Goal: Task Accomplishment & Management: Manage account settings

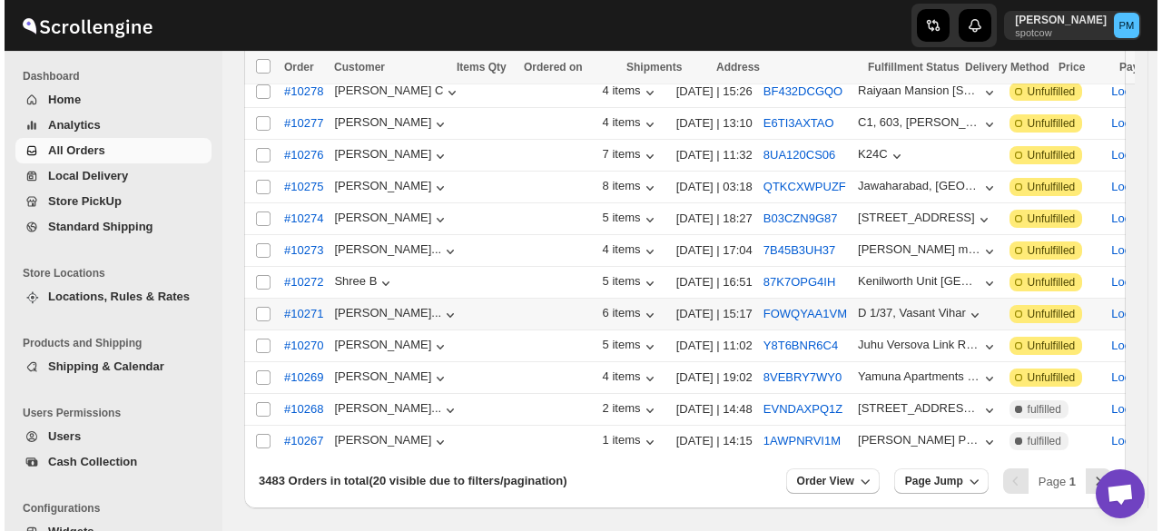
scroll to position [272, 0]
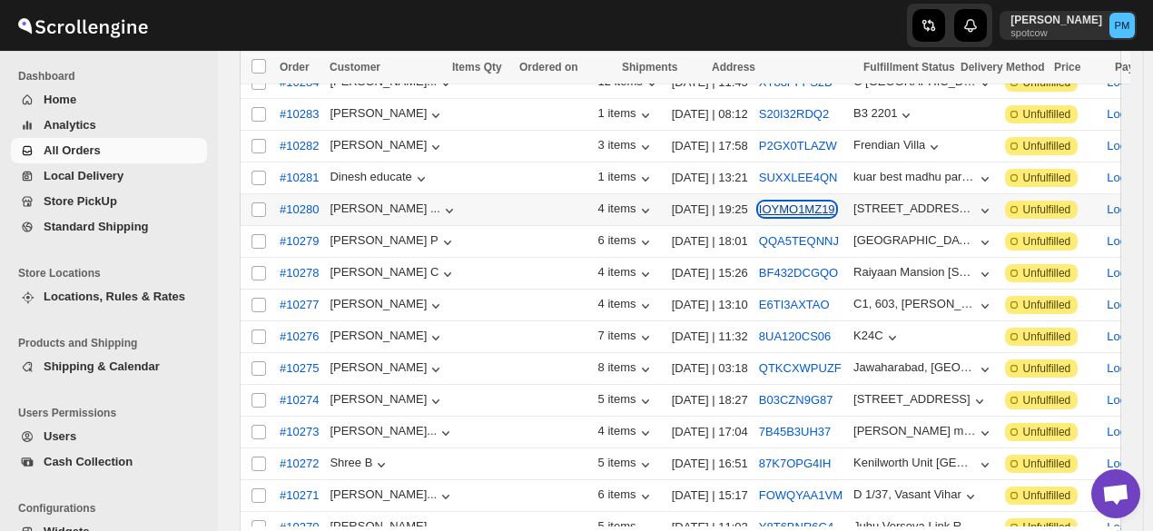
click at [759, 203] on button "IOYMO1MZ19" at bounding box center [797, 210] width 76 height 14
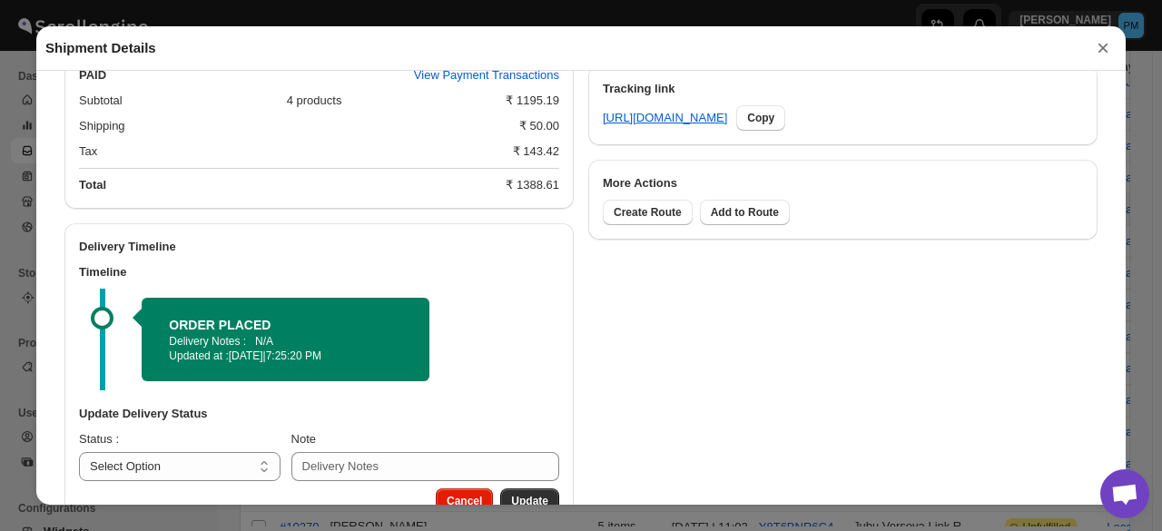
scroll to position [924, 0]
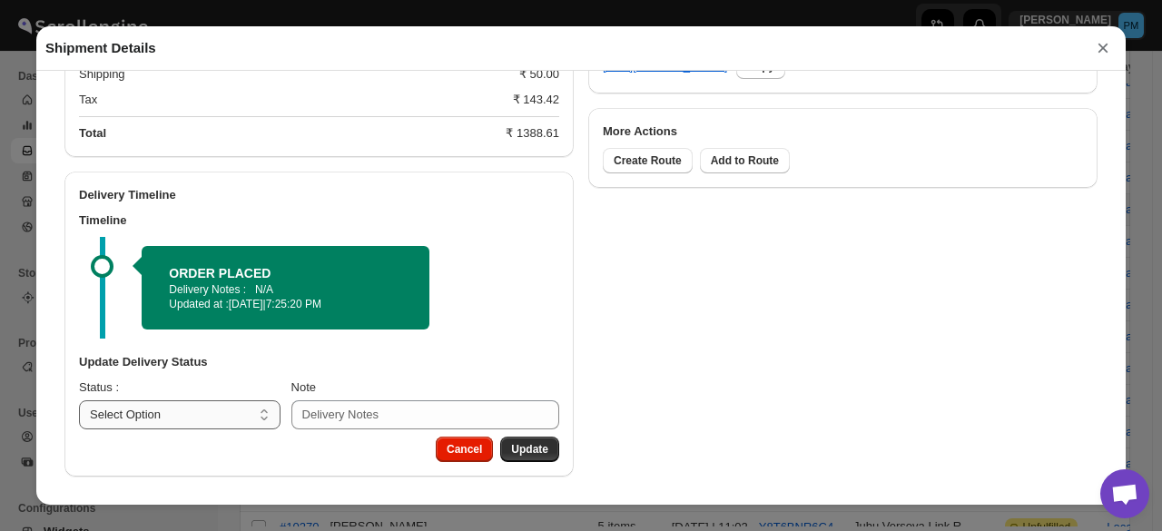
click at [213, 408] on select "Select Option PICKED UP OUT FOR DELIVERY RESCHEDULE DELIVERED CANCELLED" at bounding box center [180, 414] width 202 height 29
select select "PICKED_UP"
click at [79, 400] on select "Select Option PICKED UP OUT FOR DELIVERY RESCHEDULE DELIVERED CANCELLED" at bounding box center [180, 414] width 202 height 29
click at [532, 442] on span "Pick Products" at bounding box center [512, 449] width 73 height 15
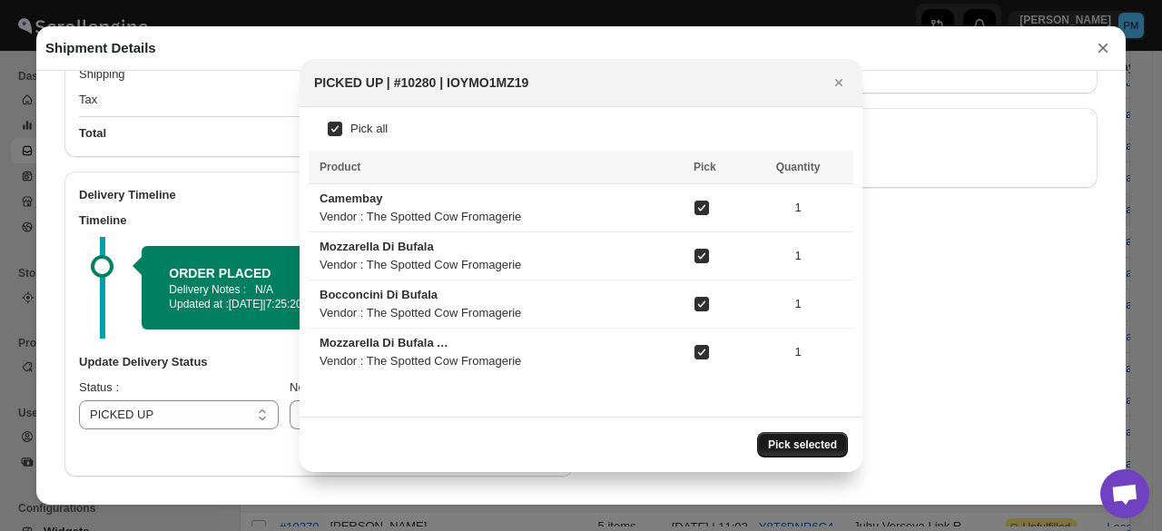
click at [847, 441] on button "Pick selected" at bounding box center [802, 444] width 91 height 25
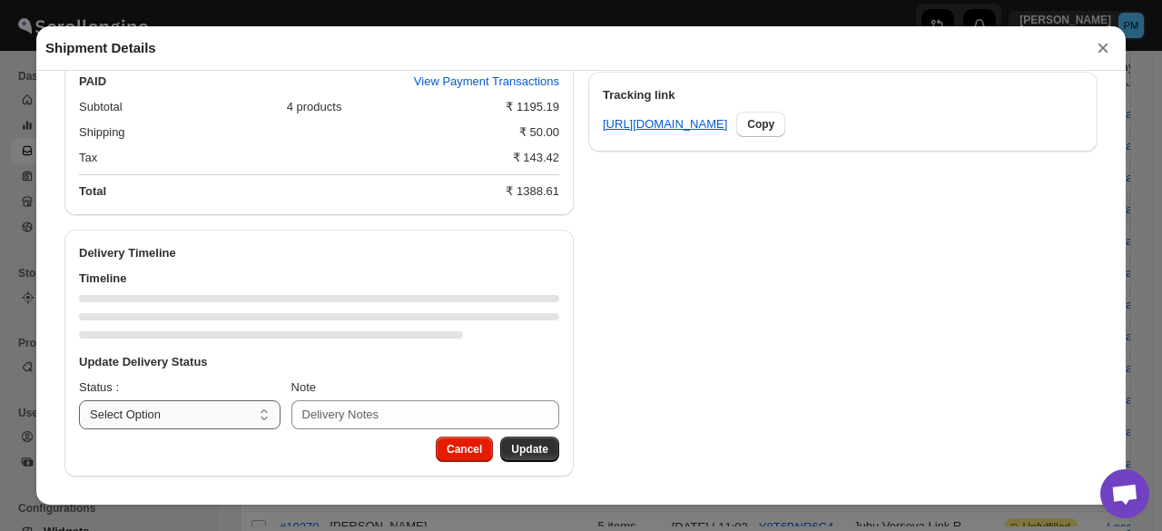
click at [204, 409] on select "Select Option PICKED UP OUT FOR DELIVERY RESCHEDULE DELIVERED CANCELLED" at bounding box center [180, 414] width 202 height 29
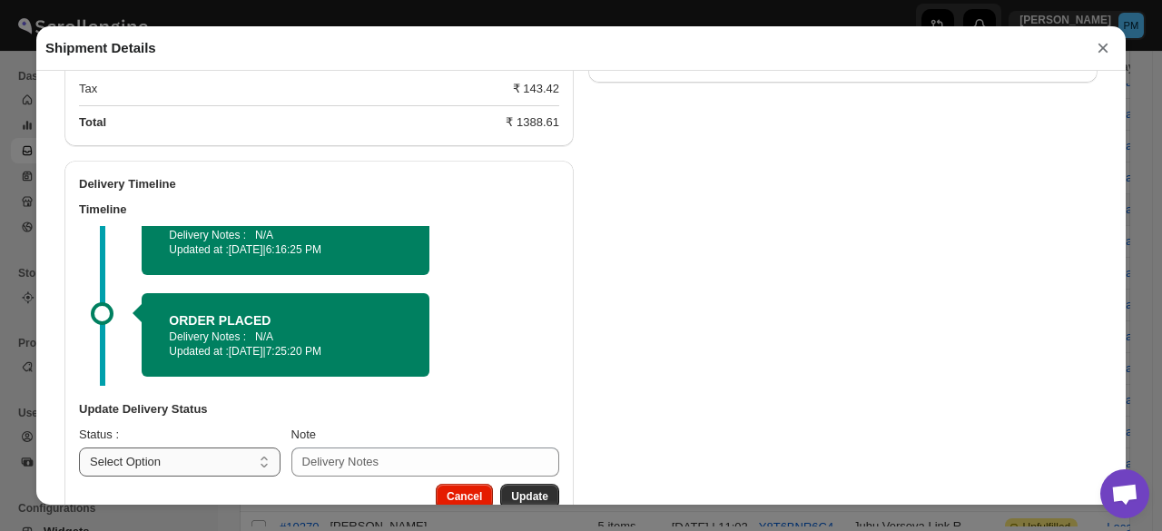
scroll to position [982, 0]
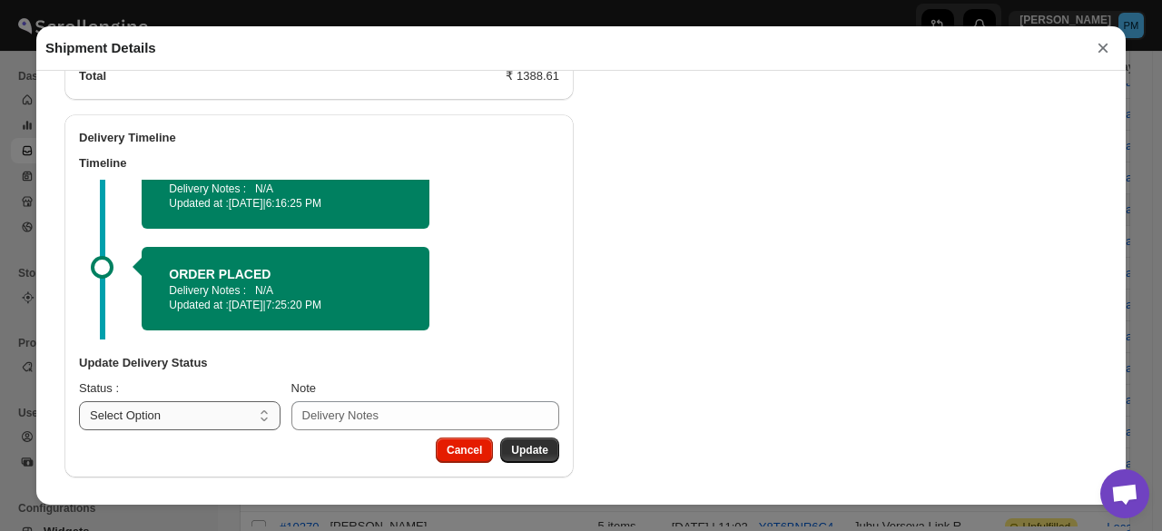
click at [183, 420] on select "Select Option PICKED UP OUT FOR DELIVERY RESCHEDULE DELIVERED CANCELLED" at bounding box center [180, 415] width 202 height 29
select select "OUT_FOR_DELIVERY"
click at [79, 401] on select "Select Option PICKED UP OUT FOR DELIVERY RESCHEDULE DELIVERED CANCELLED" at bounding box center [180, 415] width 202 height 29
click at [546, 449] on button "Update" at bounding box center [529, 450] width 59 height 25
select select
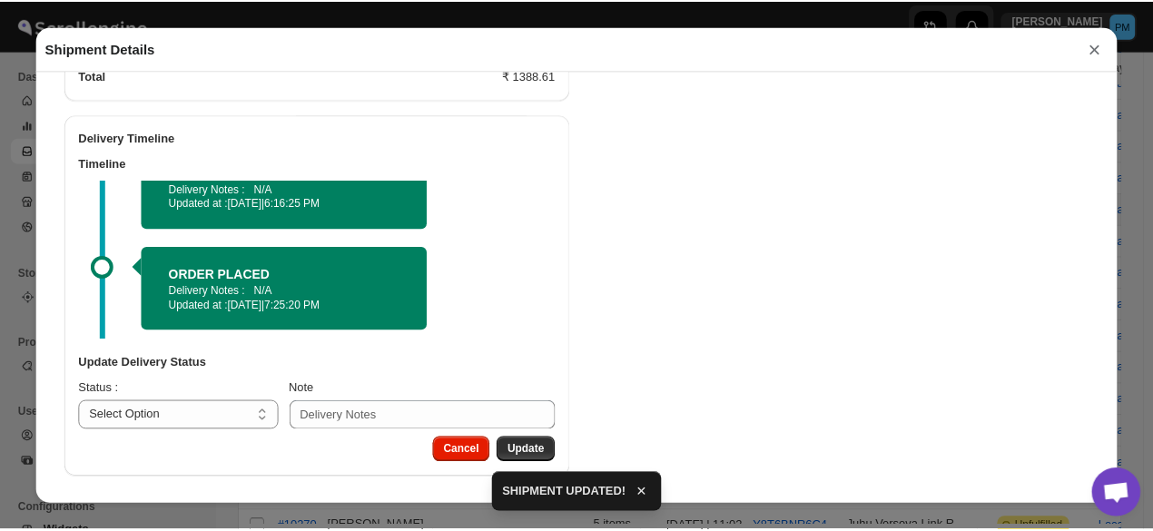
scroll to position [866, 0]
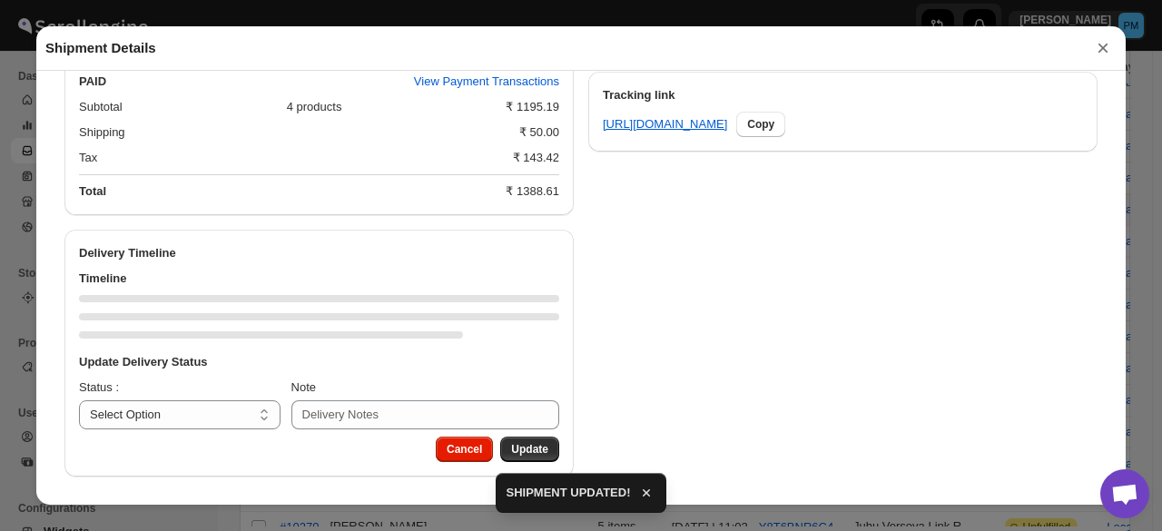
click at [1102, 52] on button "×" at bounding box center [1103, 47] width 27 height 25
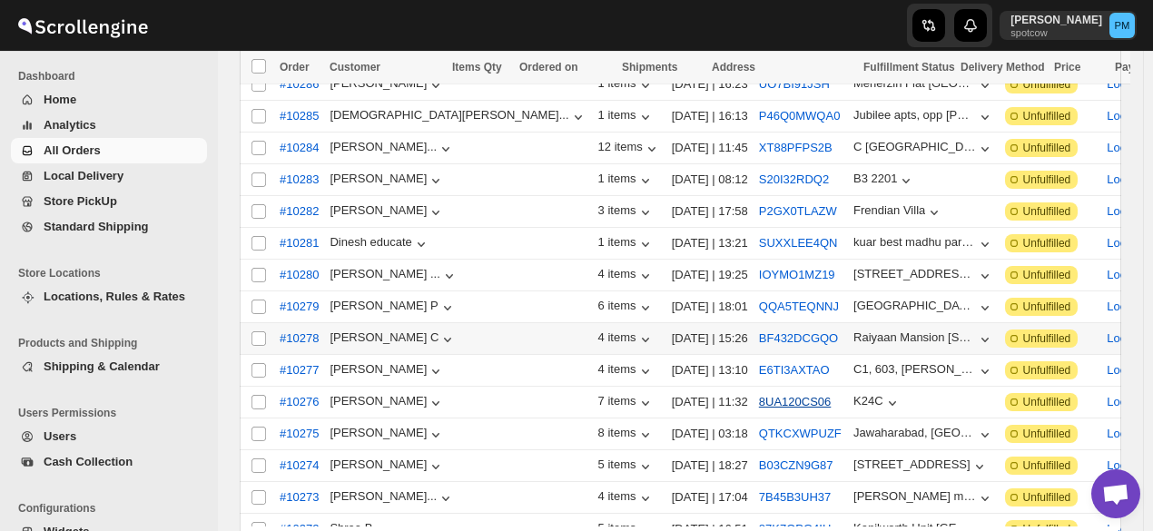
scroll to position [182, 0]
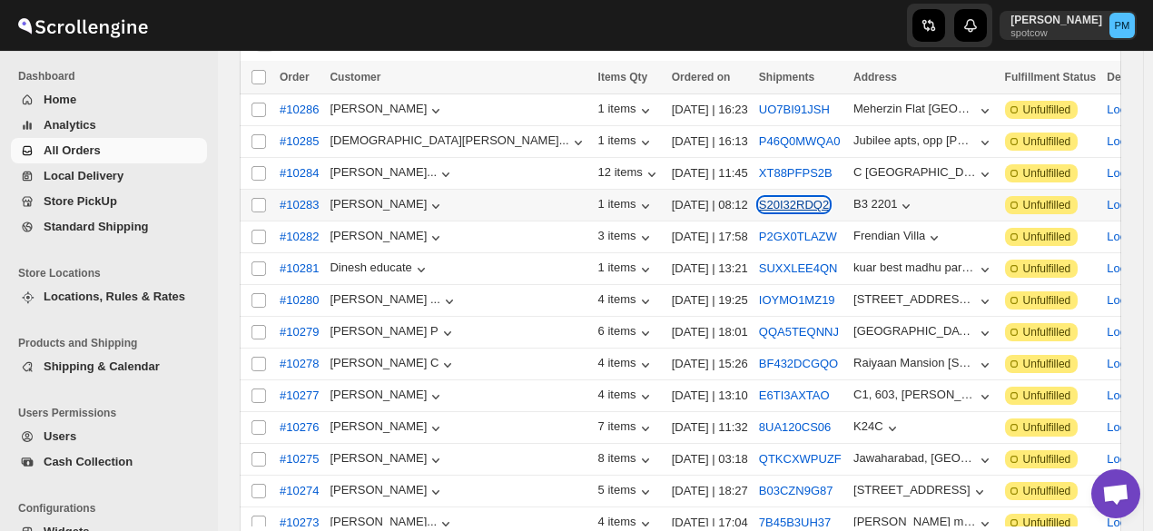
click at [759, 201] on button "S20I32RDQ2" at bounding box center [794, 205] width 70 height 14
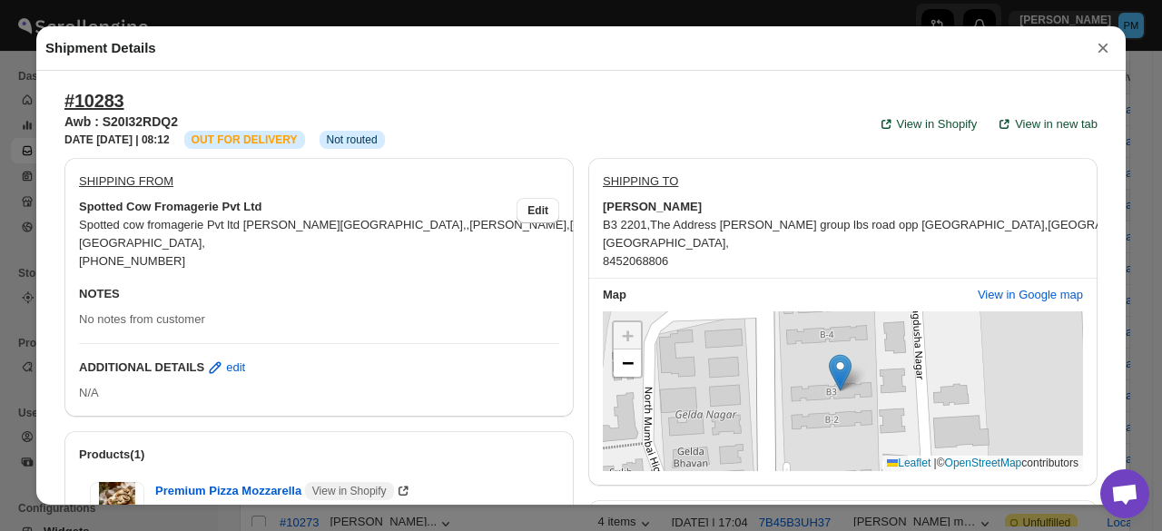
click at [1110, 49] on button "×" at bounding box center [1103, 47] width 27 height 25
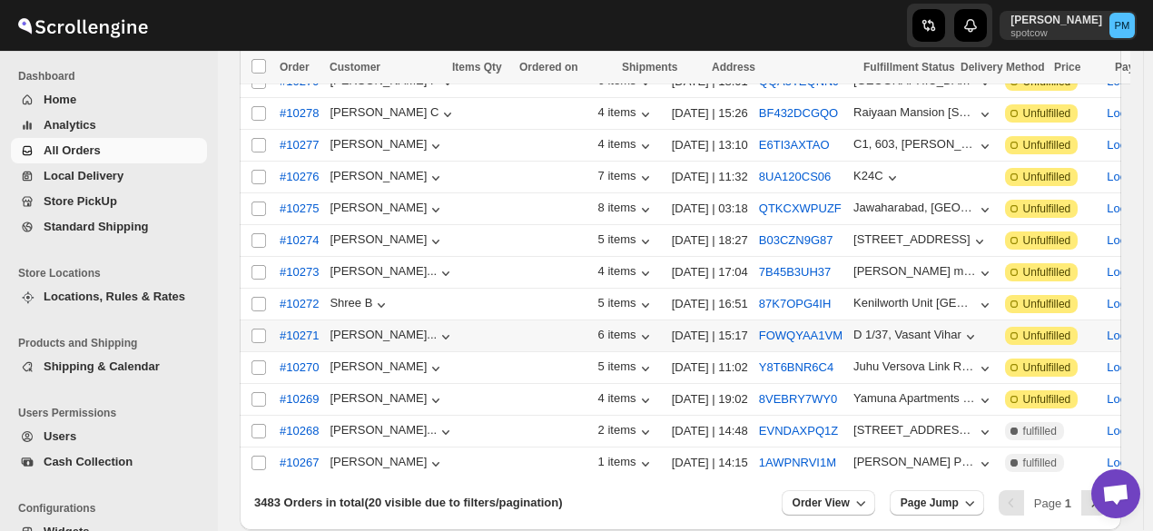
scroll to position [511, 0]
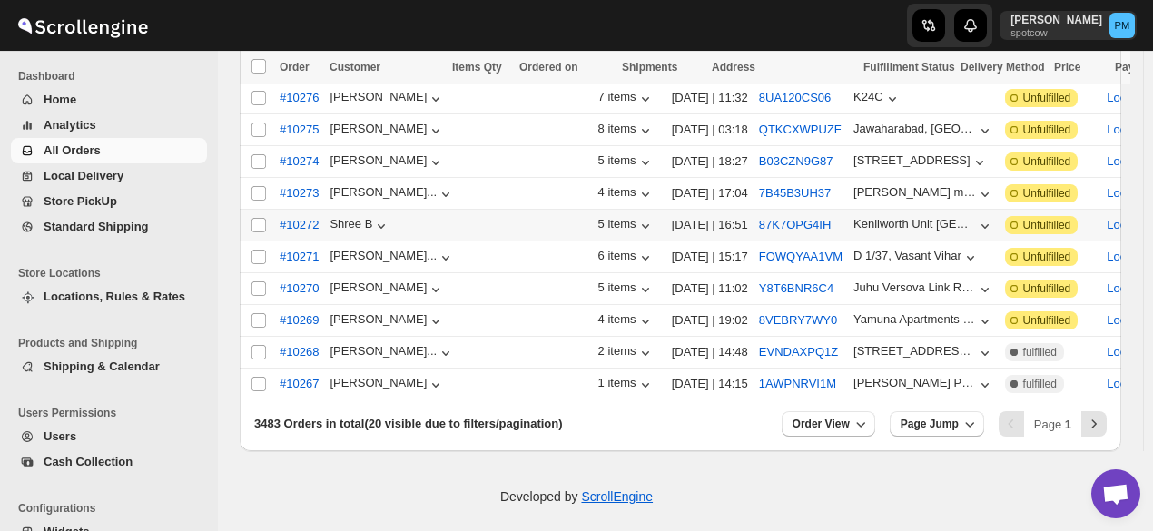
click at [754, 210] on td "87K7OPG4IH" at bounding box center [801, 226] width 94 height 32
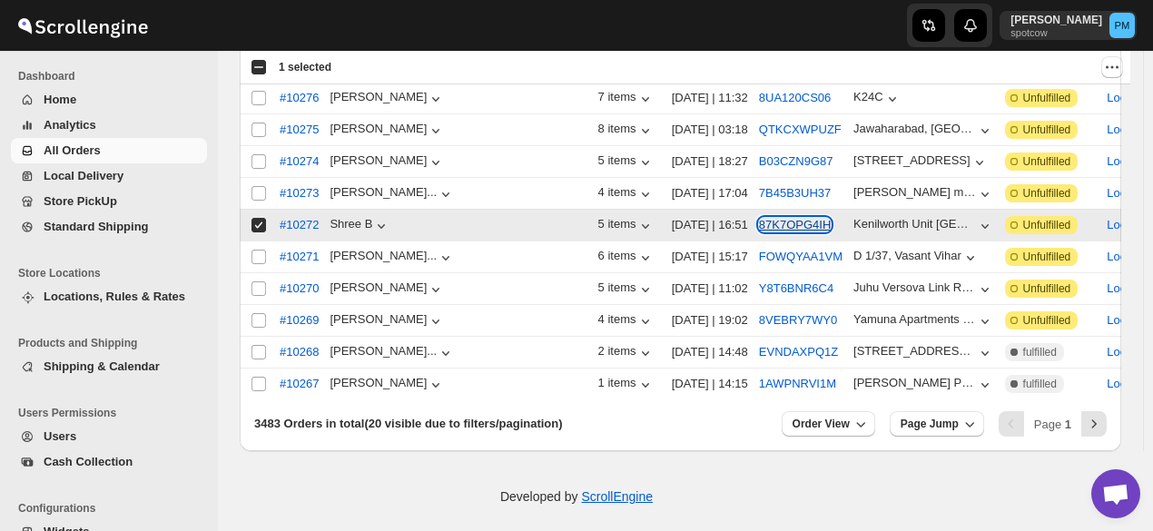
click at [759, 218] on button "87K7OPG4IH" at bounding box center [795, 225] width 73 height 14
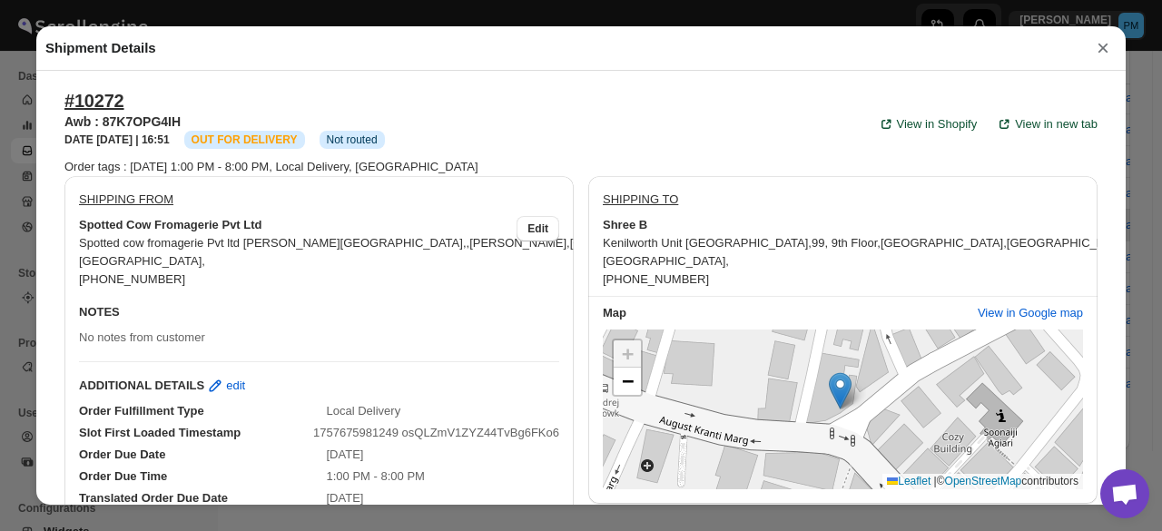
drag, startPoint x: 1102, startPoint y: 60, endPoint x: 1084, endPoint y: 59, distance: 18.2
click at [1102, 60] on button "×" at bounding box center [1103, 47] width 27 height 25
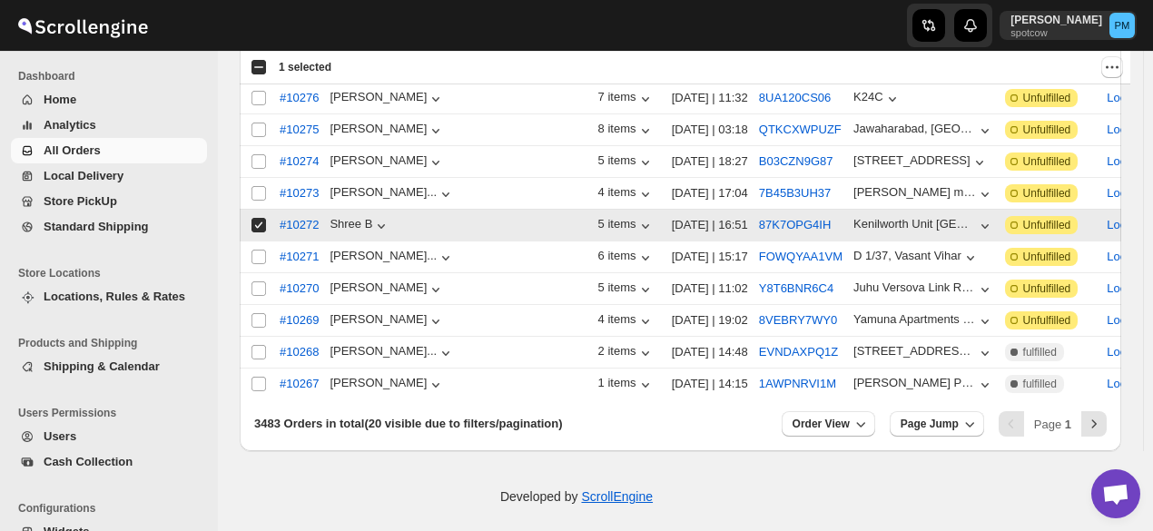
click at [260, 218] on input "Select order" at bounding box center [259, 225] width 15 height 15
checkbox input "false"
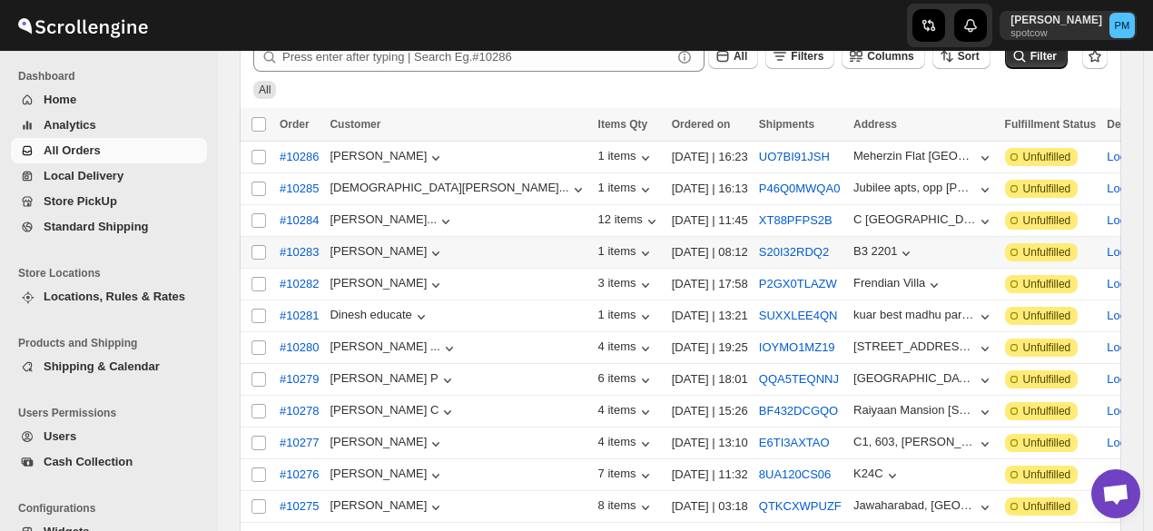
scroll to position [57, 0]
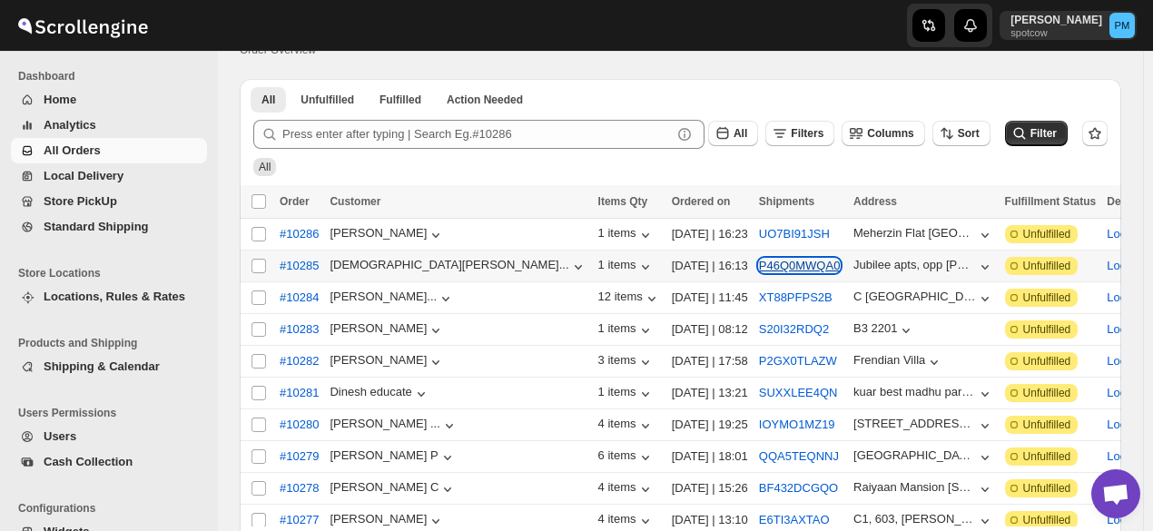
click at [759, 259] on button "P46Q0MWQA0" at bounding box center [800, 266] width 82 height 14
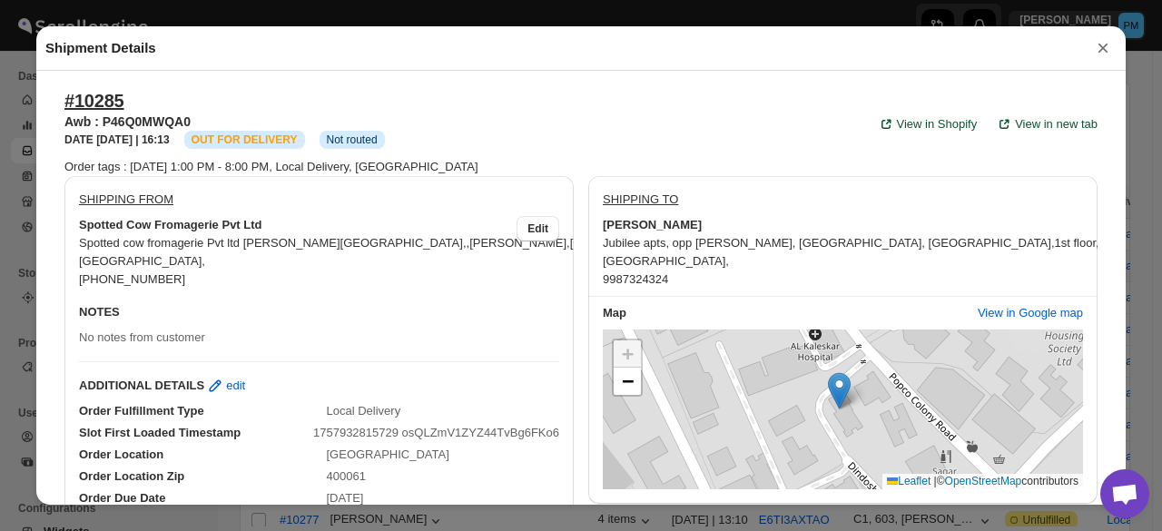
click at [1100, 53] on button "×" at bounding box center [1103, 47] width 27 height 25
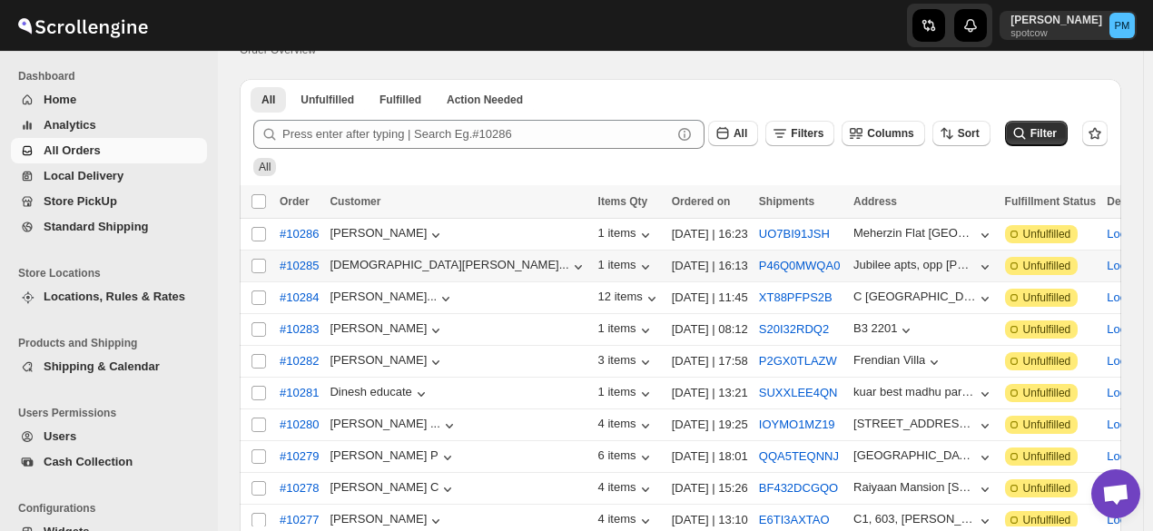
click at [119, 144] on span "All Orders" at bounding box center [124, 151] width 160 height 18
